Goal: Transaction & Acquisition: Purchase product/service

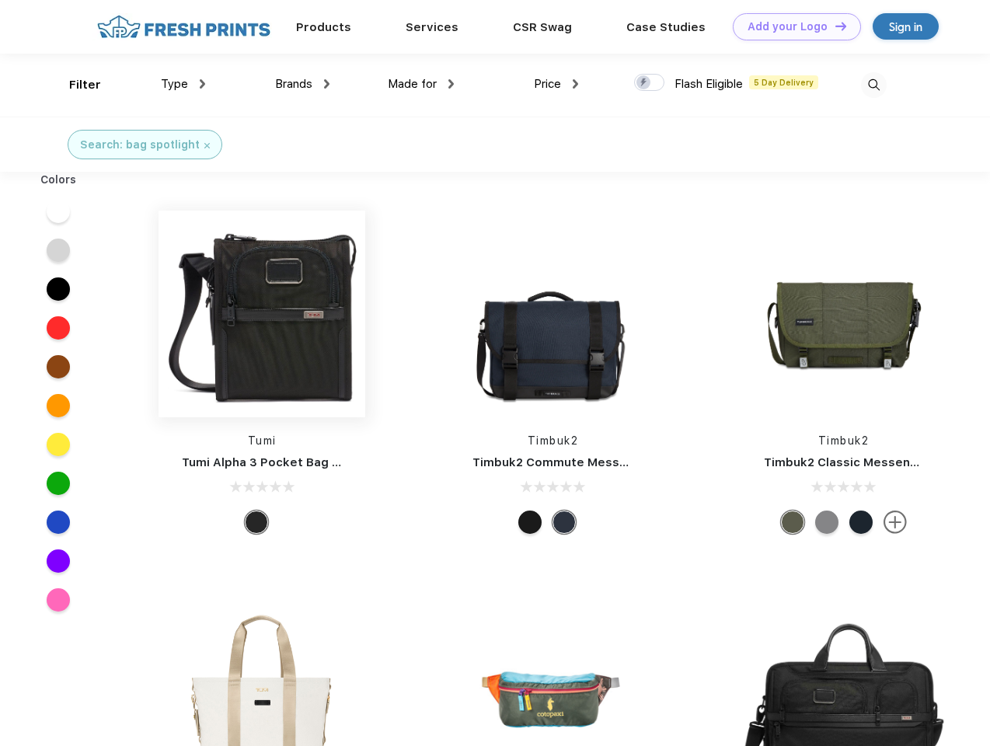
scroll to position [1, 0]
click at [791, 26] on link "Add your Logo Design Tool" at bounding box center [796, 26] width 128 height 27
click at [0, 0] on div "Design Tool" at bounding box center [0, 0] width 0 height 0
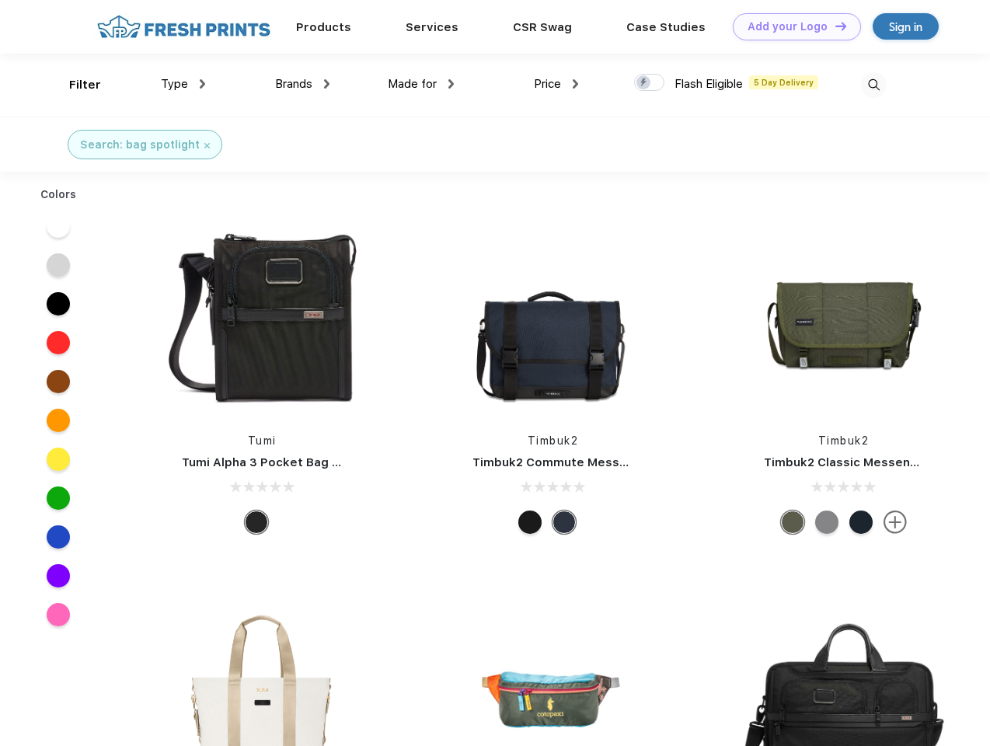
click at [833, 26] on link "Add your Logo Design Tool" at bounding box center [796, 26] width 128 height 27
click at [75, 85] on div "Filter" at bounding box center [85, 85] width 32 height 18
click at [183, 84] on span "Type" at bounding box center [174, 84] width 27 height 14
click at [302, 84] on span "Brands" at bounding box center [293, 84] width 37 height 14
click at [421, 84] on span "Made for" at bounding box center [412, 84] width 49 height 14
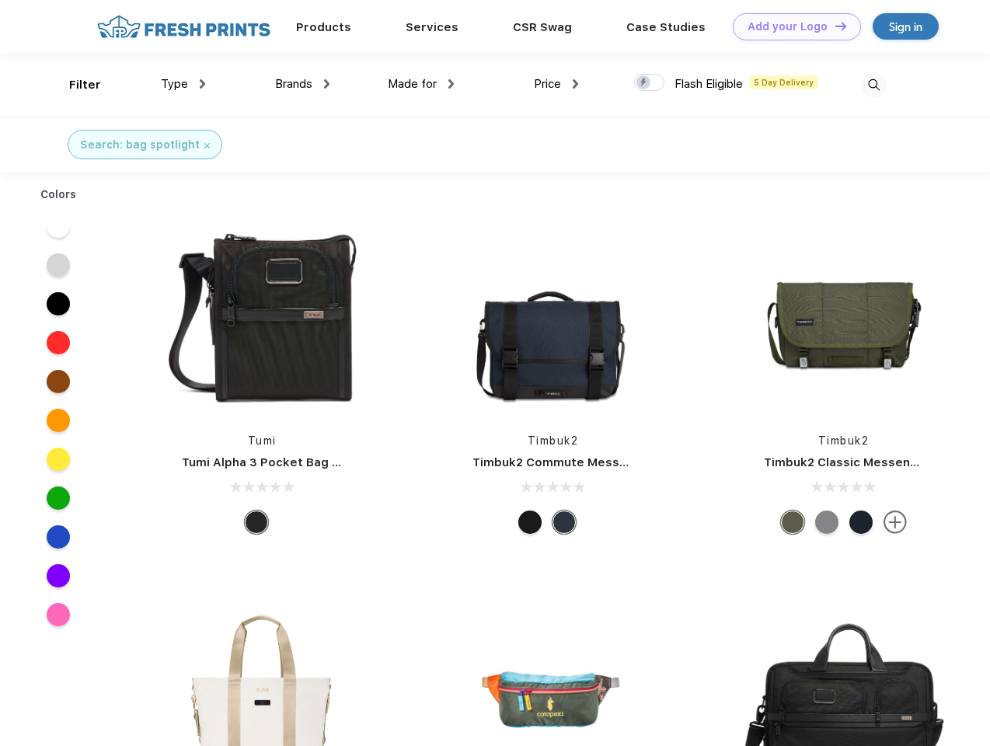
click at [556, 84] on span "Price" at bounding box center [547, 84] width 27 height 14
click at [649, 83] on div at bounding box center [649, 82] width 30 height 17
click at [644, 83] on input "checkbox" at bounding box center [639, 78] width 10 height 10
click at [873, 85] on img at bounding box center [874, 85] width 26 height 26
